Goal: Task Accomplishment & Management: Manage account settings

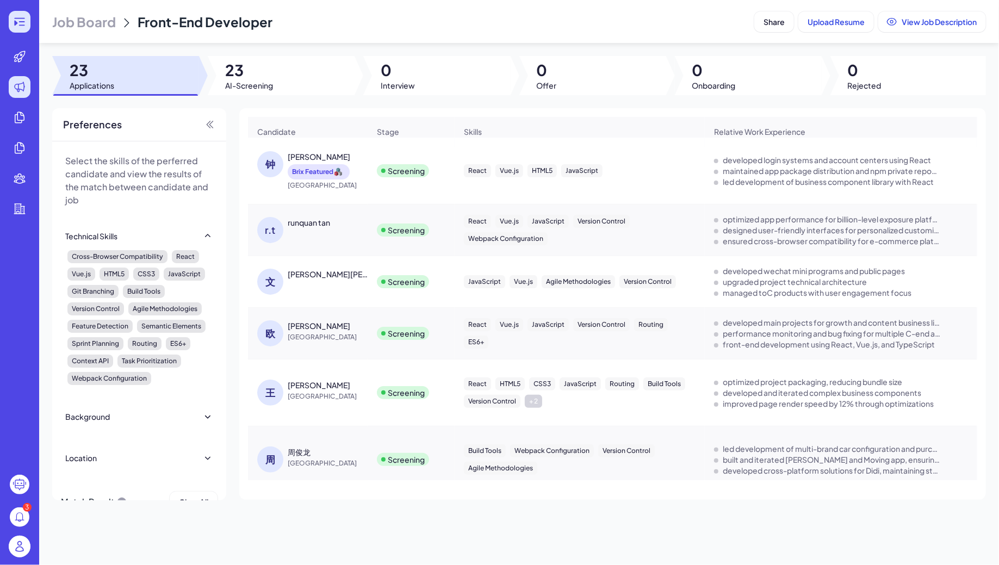
click at [25, 26] on icon at bounding box center [19, 21] width 13 height 13
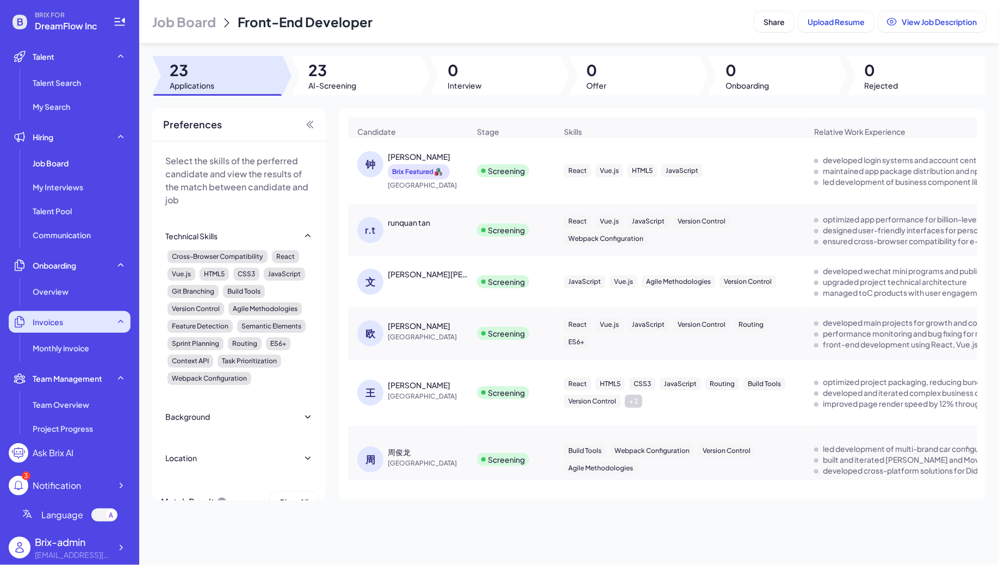
scroll to position [184, 0]
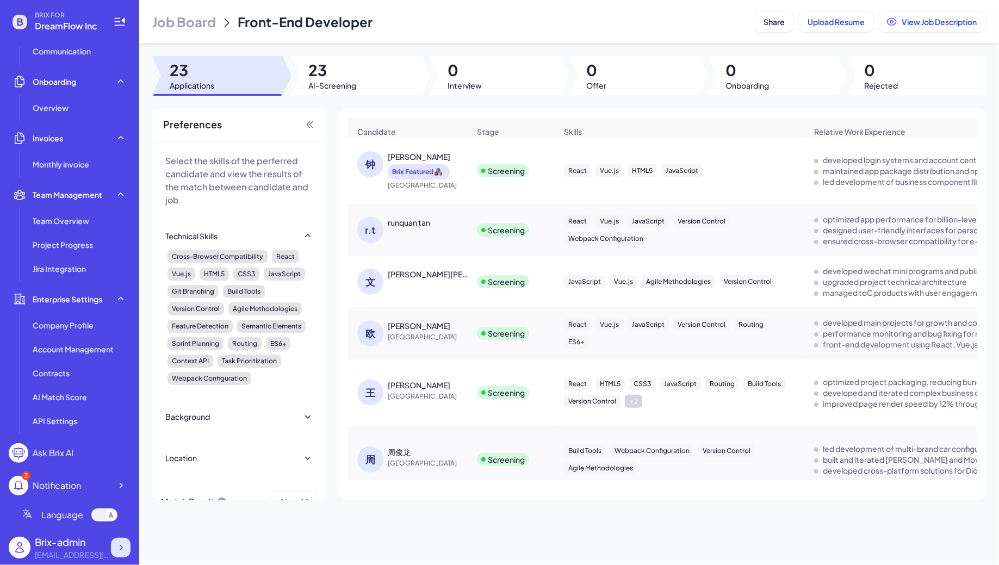
click at [116, 553] on div at bounding box center [121, 548] width 20 height 20
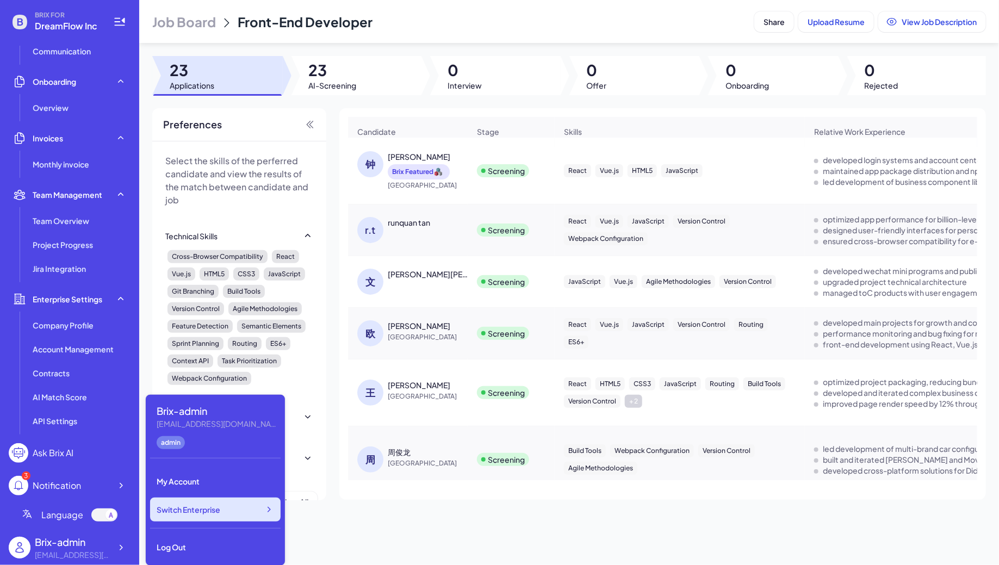
click at [226, 514] on div "Switch Enterprise" at bounding box center [215, 510] width 131 height 24
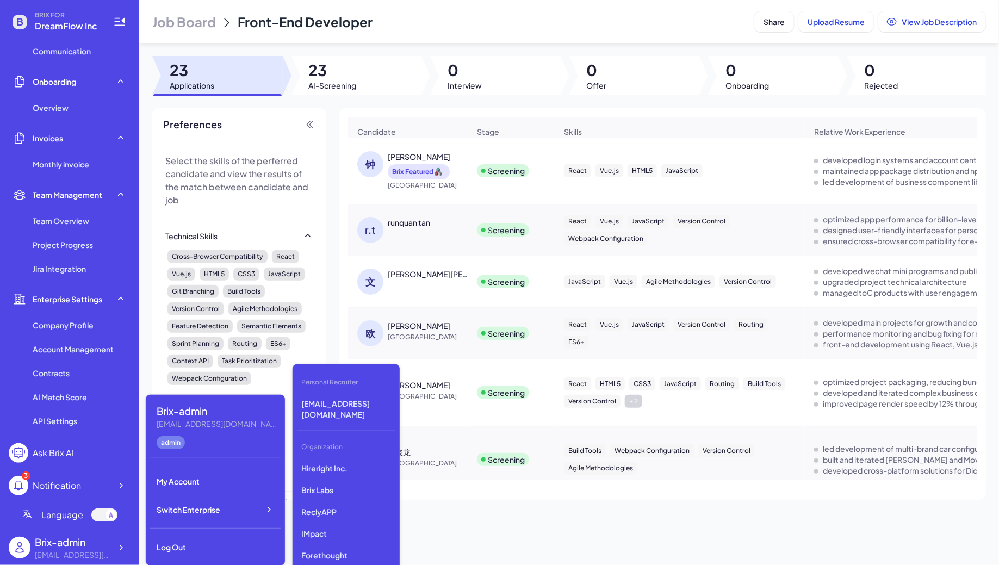
scroll to position [2784, 0]
click at [331, 506] on p "First Intelligence" at bounding box center [346, 514] width 98 height 20
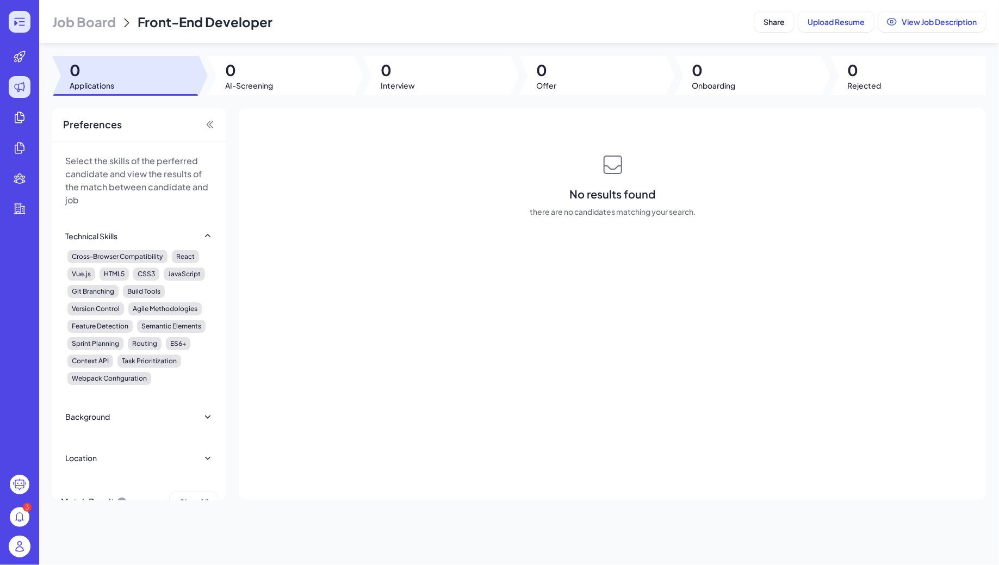
click at [24, 21] on icon at bounding box center [19, 21] width 13 height 13
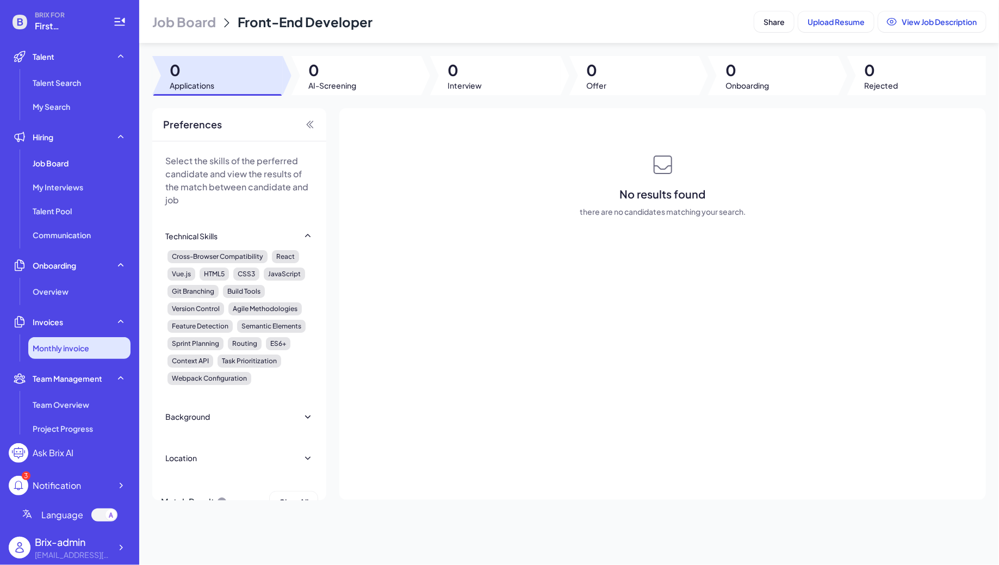
scroll to position [184, 0]
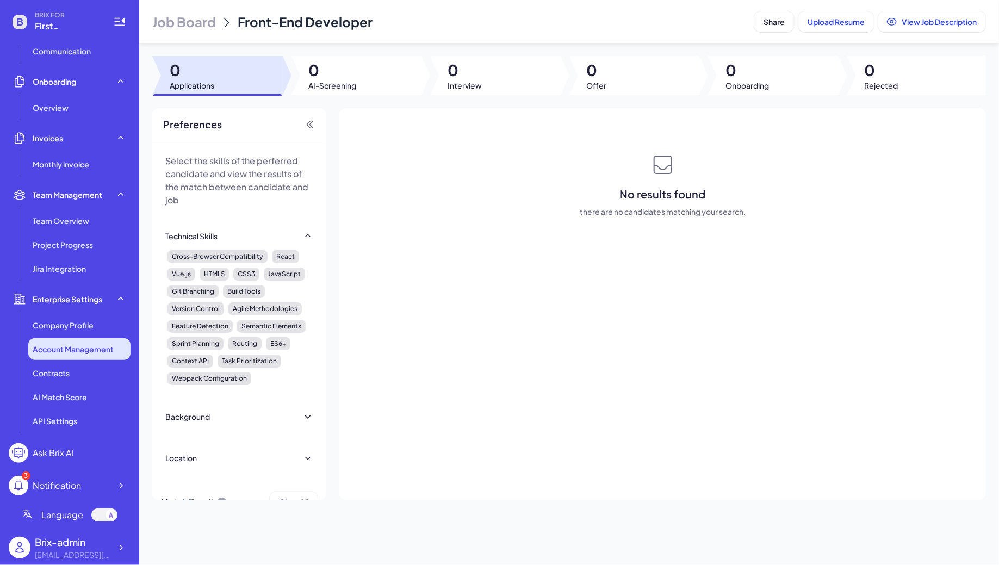
click at [89, 355] on li "Account Management" at bounding box center [79, 349] width 102 height 22
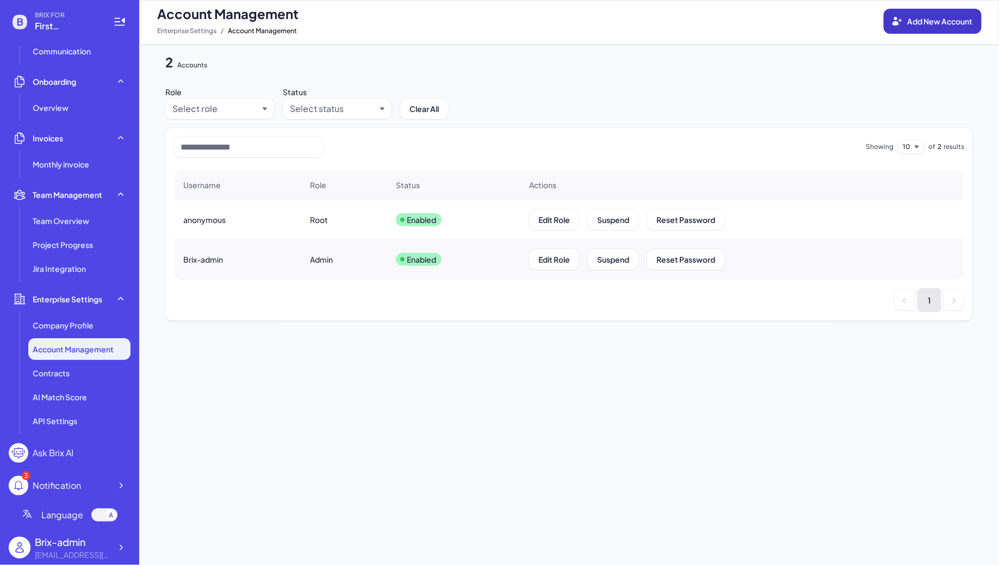
click at [914, 25] on span "Add New Account" at bounding box center [940, 21] width 65 height 10
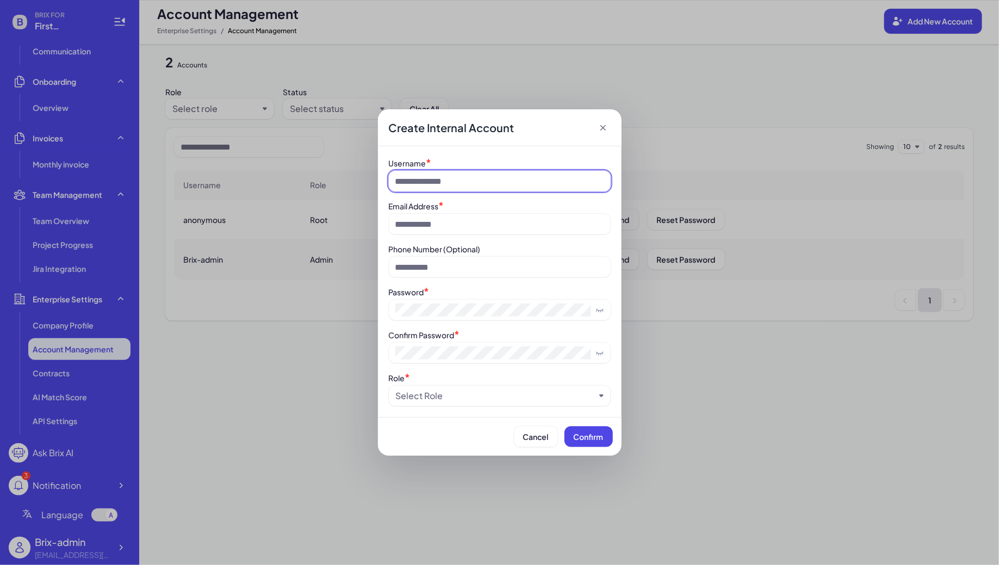
click at [459, 181] on input at bounding box center [500, 181] width 222 height 21
type input "*****"
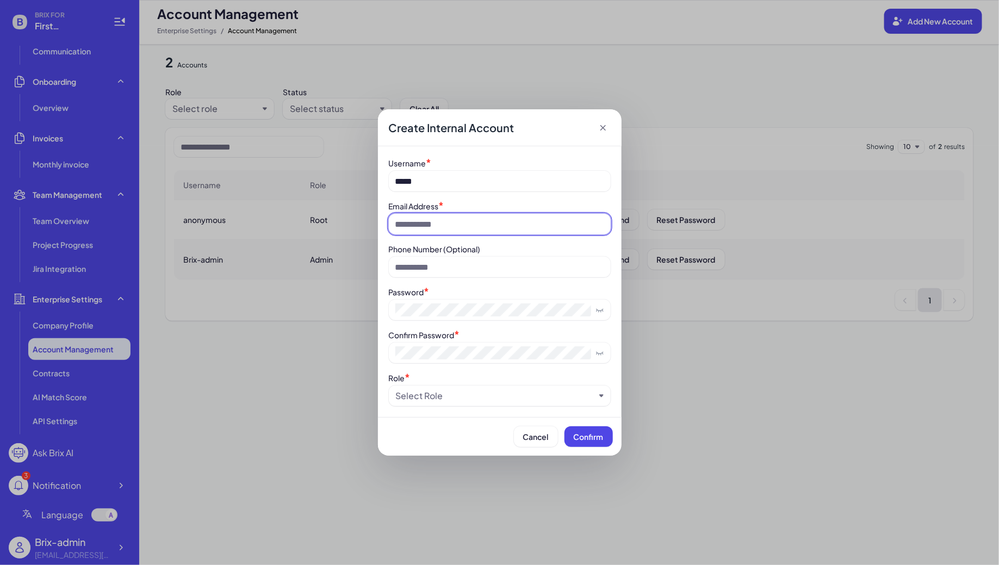
click at [419, 228] on input at bounding box center [500, 224] width 222 height 21
type input "**********"
click at [446, 405] on div "Select Role" at bounding box center [500, 396] width 222 height 21
click at [439, 401] on div "Select Role" at bounding box center [419, 396] width 47 height 13
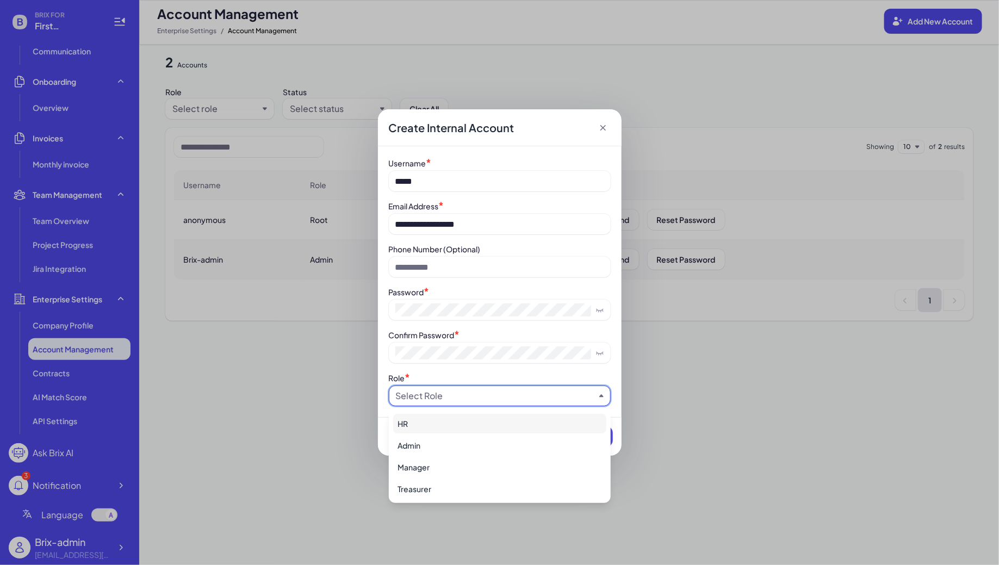
click at [441, 421] on div "HR" at bounding box center [499, 424] width 213 height 20
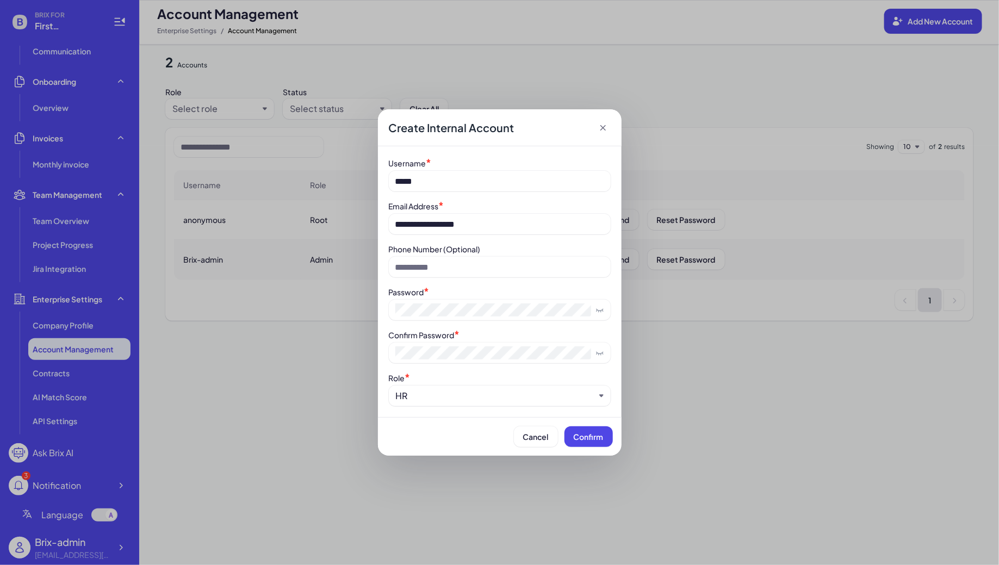
click at [449, 392] on div "HR" at bounding box center [495, 396] width 199 height 13
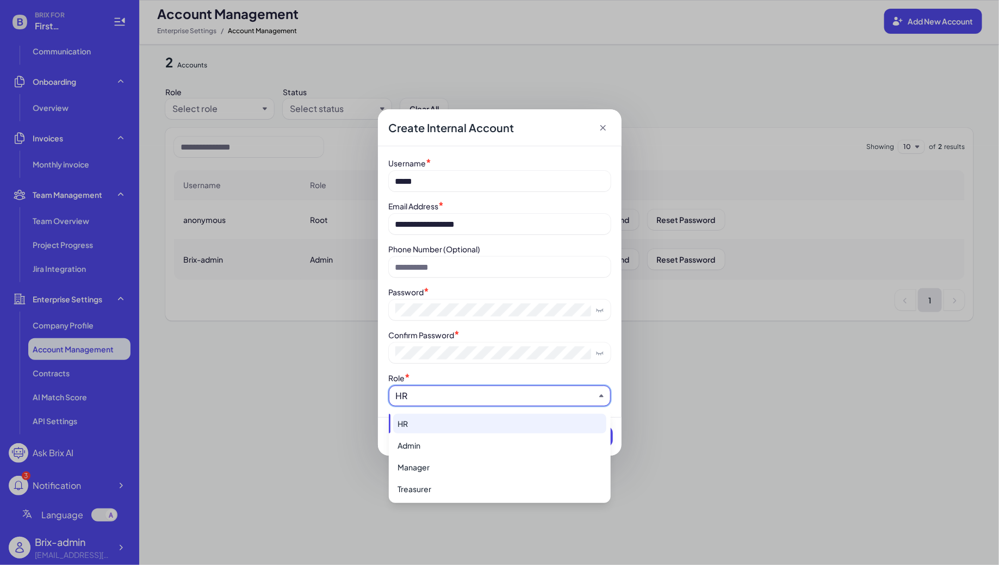
click at [515, 377] on div "Role *" at bounding box center [500, 377] width 222 height 11
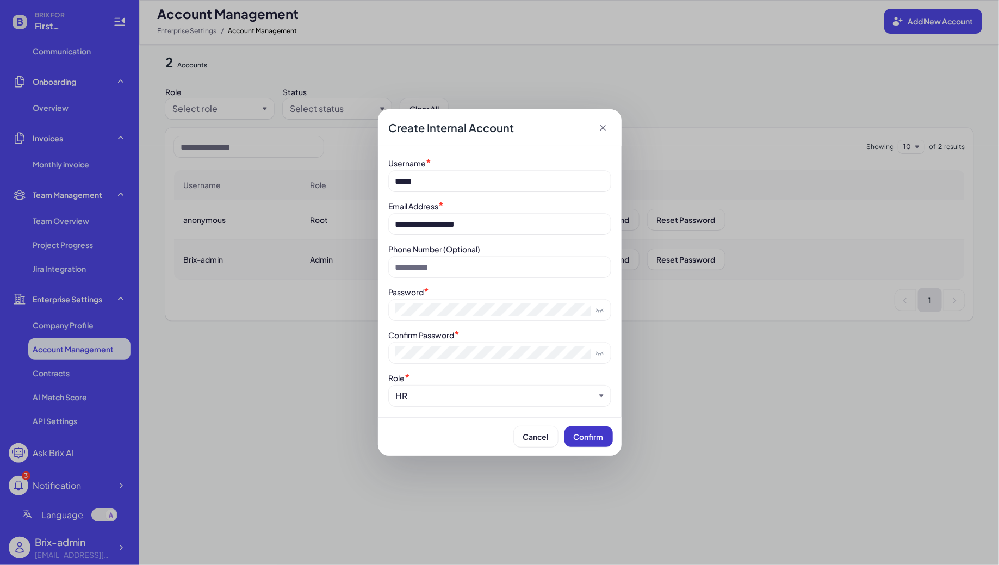
click at [588, 431] on button "Confirm" at bounding box center [589, 437] width 48 height 21
